Goal: Information Seeking & Learning: Learn about a topic

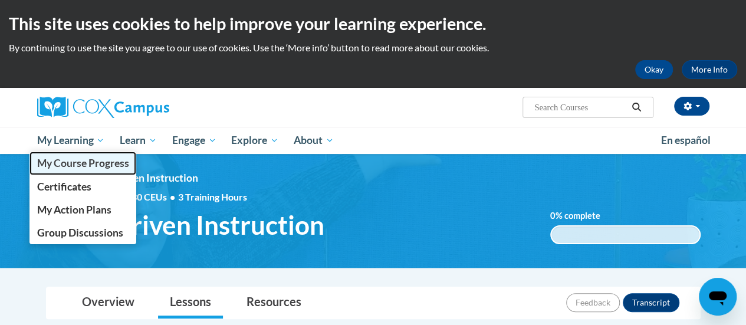
click at [90, 166] on span "My Course Progress" at bounding box center [83, 163] width 92 height 12
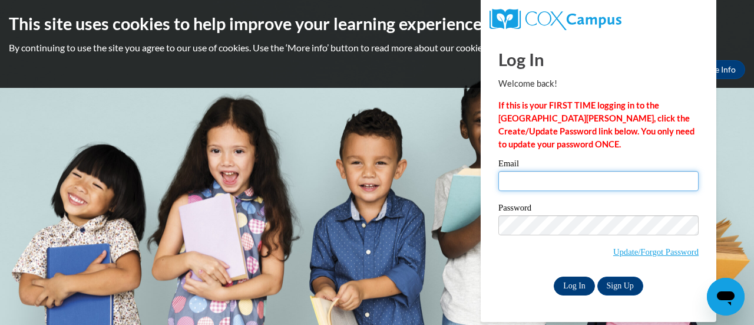
type input "[PERSON_NAME][EMAIL_ADDRESS][PERSON_NAME][DOMAIN_NAME]"
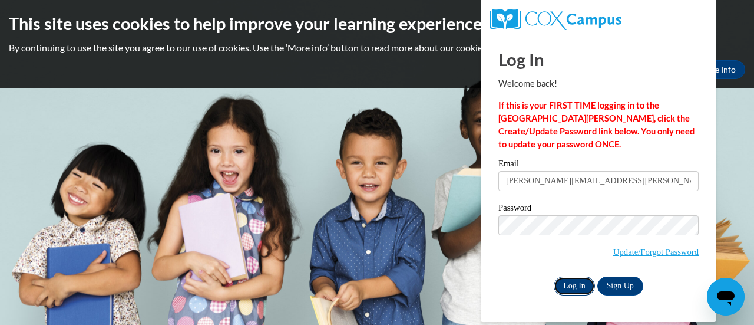
click at [584, 289] on input "Log In" at bounding box center [574, 285] width 41 height 19
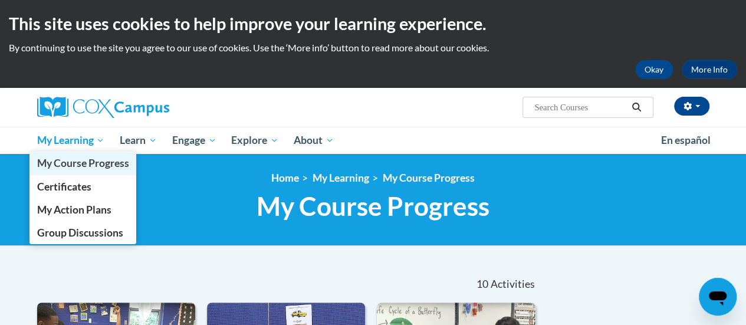
click at [95, 163] on span "My Course Progress" at bounding box center [83, 163] width 92 height 12
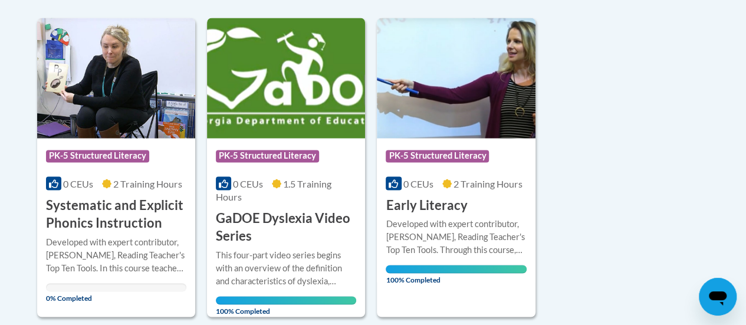
scroll to position [953, 0]
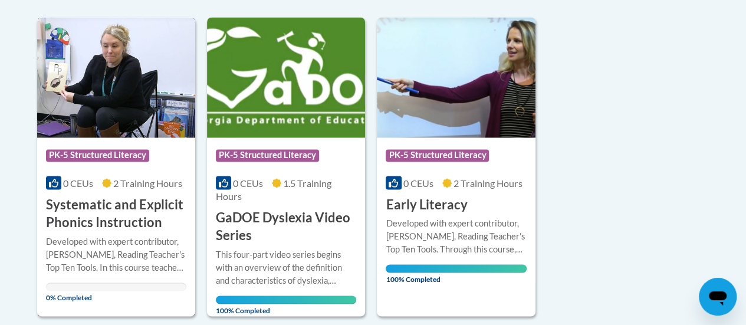
click at [75, 107] on img at bounding box center [116, 77] width 158 height 120
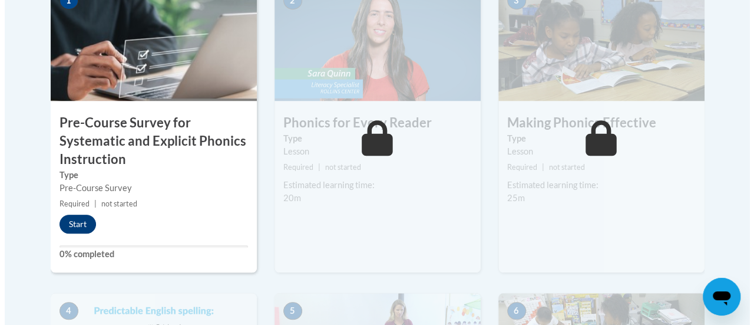
scroll to position [443, 0]
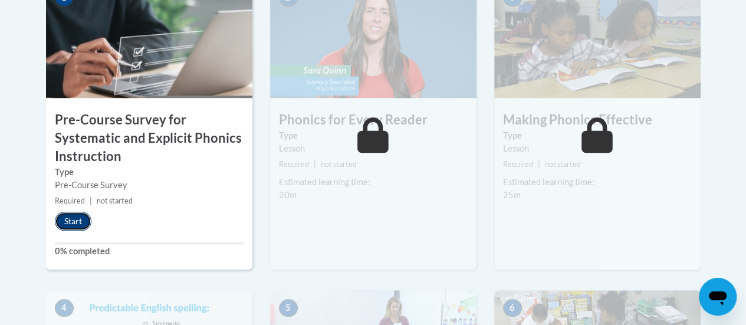
click at [81, 219] on button "Start" at bounding box center [73, 221] width 37 height 19
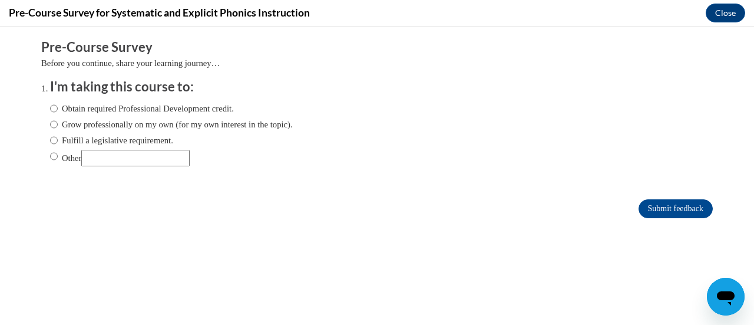
scroll to position [0, 0]
click at [50, 106] on input "Obtain required Professional Development credit." at bounding box center [54, 108] width 8 height 13
radio input "true"
click at [658, 209] on input "Submit feedback" at bounding box center [676, 208] width 74 height 19
